Goal: Transaction & Acquisition: Book appointment/travel/reservation

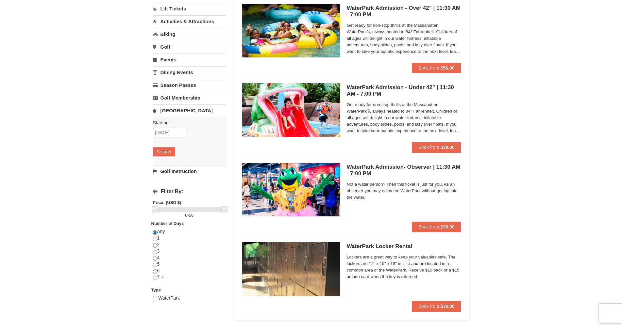
scroll to position [33, 0]
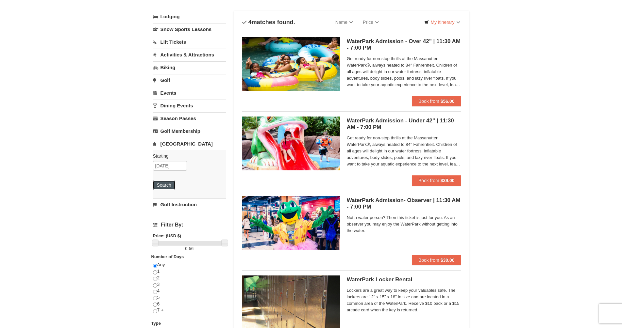
click at [156, 184] on button "Search" at bounding box center [164, 185] width 22 height 9
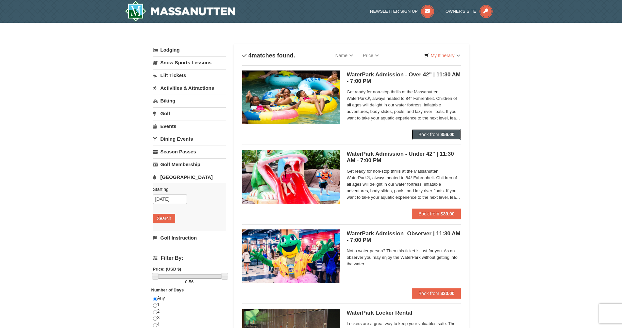
click at [437, 135] on span "Book from" at bounding box center [428, 134] width 21 height 5
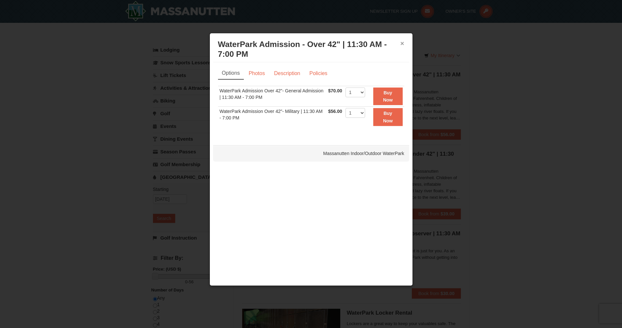
click at [402, 42] on button "×" at bounding box center [402, 43] width 4 height 7
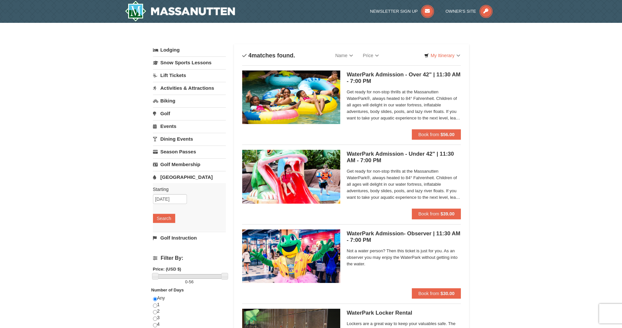
click at [175, 75] on link "Lift Tickets" at bounding box center [189, 75] width 73 height 12
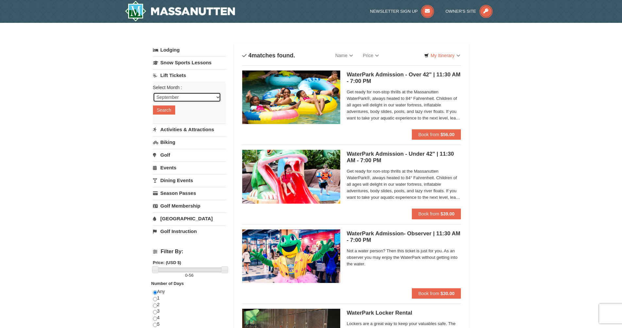
click at [153, 92] on select "September October November December January February March April May June July …" at bounding box center [187, 97] width 68 height 10
select select "12"
click option "December" at bounding box center [0, 0] width 0 height 0
click at [166, 110] on button "Search" at bounding box center [164, 110] width 22 height 9
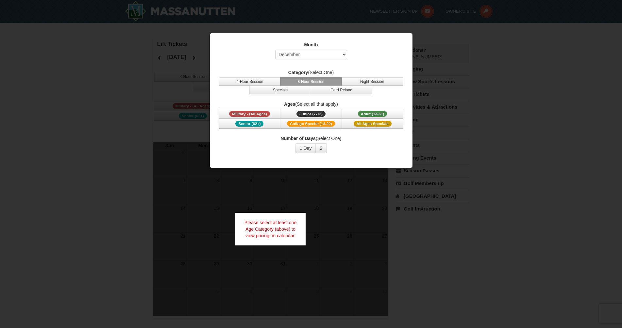
select select "12"
click at [372, 114] on span "Adult (13-61)" at bounding box center [372, 114] width 29 height 6
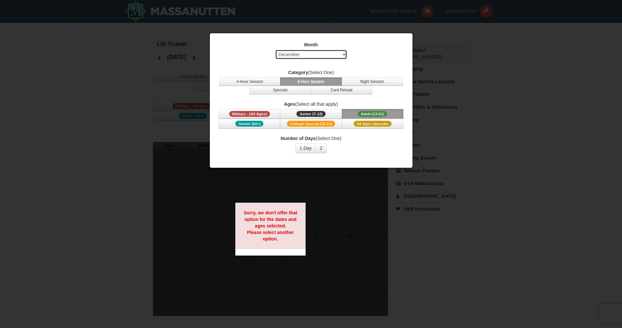
click at [275, 50] on select "Select September October November December January February March April May Jun…" at bounding box center [311, 55] width 72 height 10
click at [363, 54] on div "Month Select September October November December January February March April M…" at bounding box center [311, 52] width 186 height 21
click at [347, 113] on button "Adult (13-61) (13 - 61)" at bounding box center [372, 114] width 61 height 10
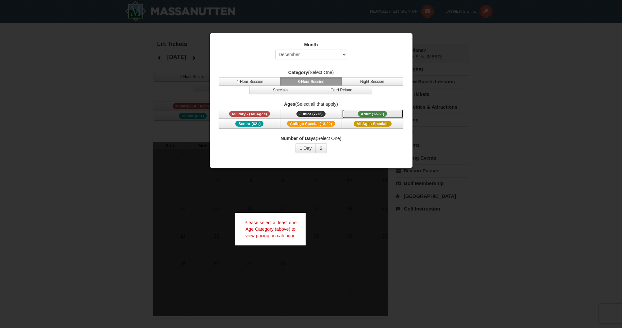
click at [358, 112] on span "Adult (13-61)" at bounding box center [372, 114] width 29 height 6
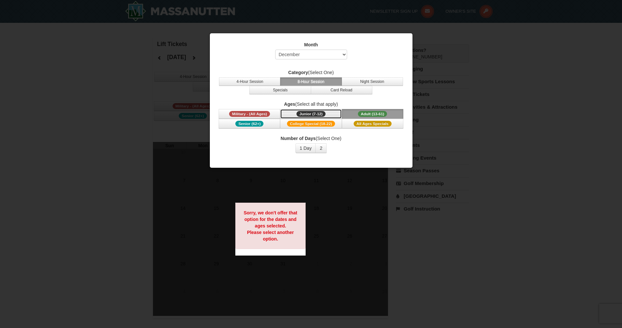
drag, startPoint x: 324, startPoint y: 114, endPoint x: 337, endPoint y: 115, distance: 13.1
click at [326, 114] on button "Junior (7-12) (7 - 12)" at bounding box center [310, 114] width 61 height 10
click at [356, 114] on button "Adult (13-61) (13 - 61)" at bounding box center [372, 114] width 61 height 10
click at [248, 82] on button "4-Hour Session" at bounding box center [249, 81] width 61 height 8
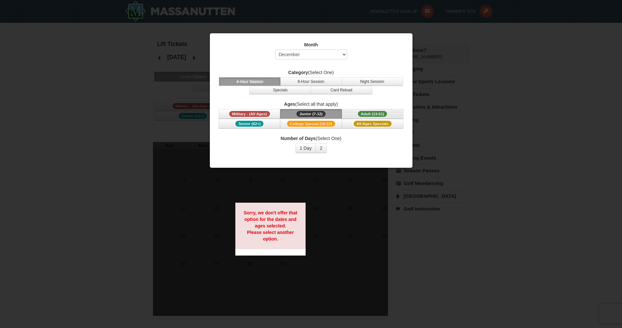
drag, startPoint x: 334, startPoint y: 113, endPoint x: 345, endPoint y: 114, distance: 11.5
click at [334, 113] on button "Junior (7-12) (7 - 12)" at bounding box center [310, 114] width 61 height 10
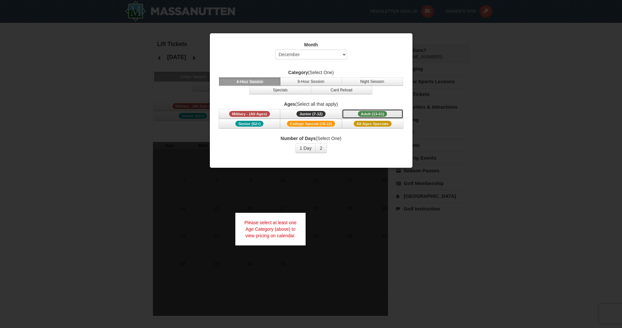
click at [355, 114] on button "Adult (13-61) (13 - 61)" at bounding box center [372, 114] width 61 height 10
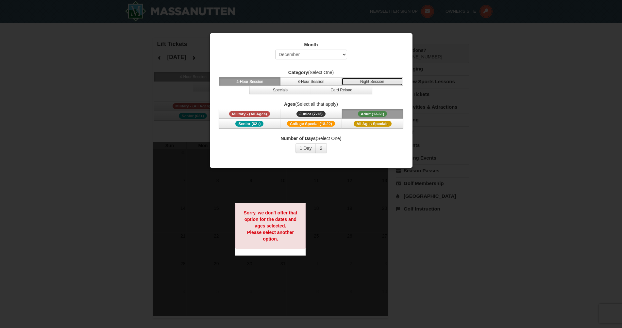
click at [360, 82] on button "Night Session" at bounding box center [372, 81] width 61 height 8
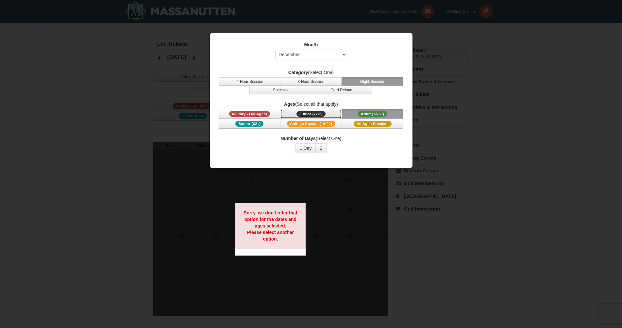
drag, startPoint x: 329, startPoint y: 113, endPoint x: 337, endPoint y: 113, distance: 8.2
click at [333, 113] on button "Junior (7-12) (7 - 12)" at bounding box center [310, 114] width 61 height 10
click at [354, 113] on button "Adult (13-61) (13 - 61)" at bounding box center [372, 114] width 61 height 10
drag, startPoint x: 538, startPoint y: 92, endPoint x: 518, endPoint y: 87, distance: 19.9
click at [535, 91] on div at bounding box center [311, 164] width 622 height 328
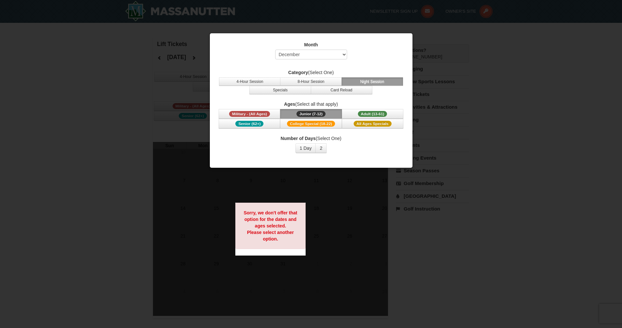
drag, startPoint x: 119, startPoint y: 122, endPoint x: 118, endPoint y: 117, distance: 4.4
click at [118, 119] on div at bounding box center [311, 164] width 622 height 328
